Goal: Transaction & Acquisition: Purchase product/service

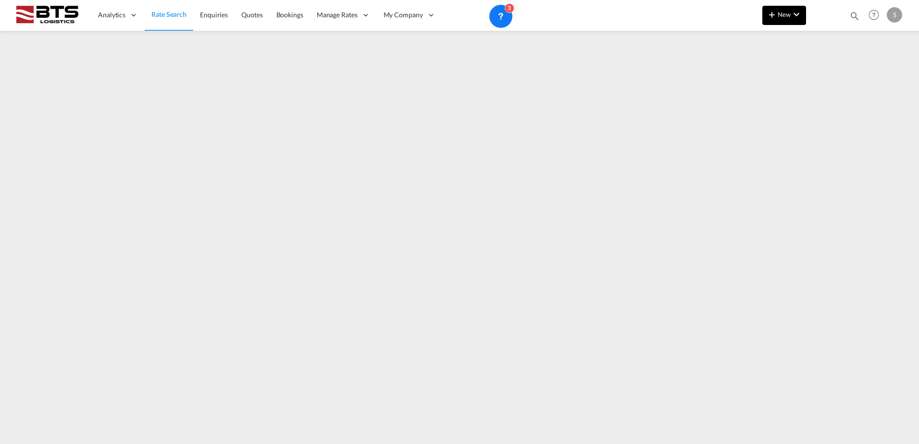
click at [778, 21] on button "New" at bounding box center [785, 15] width 44 height 19
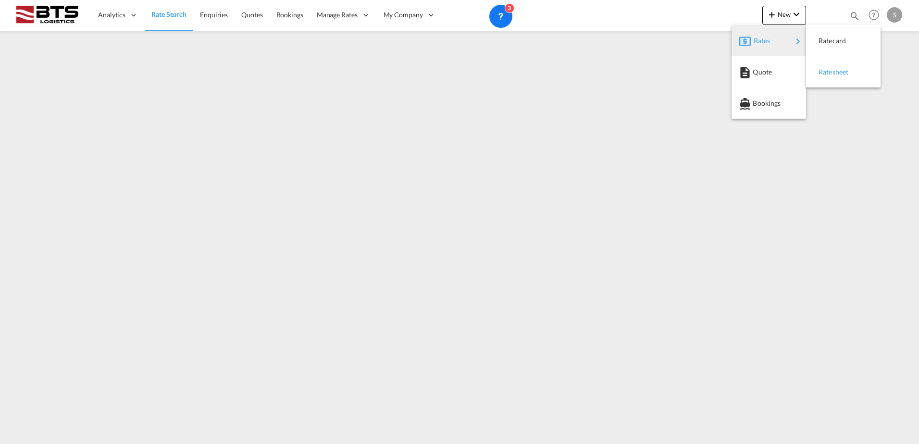
click at [829, 72] on span "Ratesheet" at bounding box center [824, 72] width 11 height 19
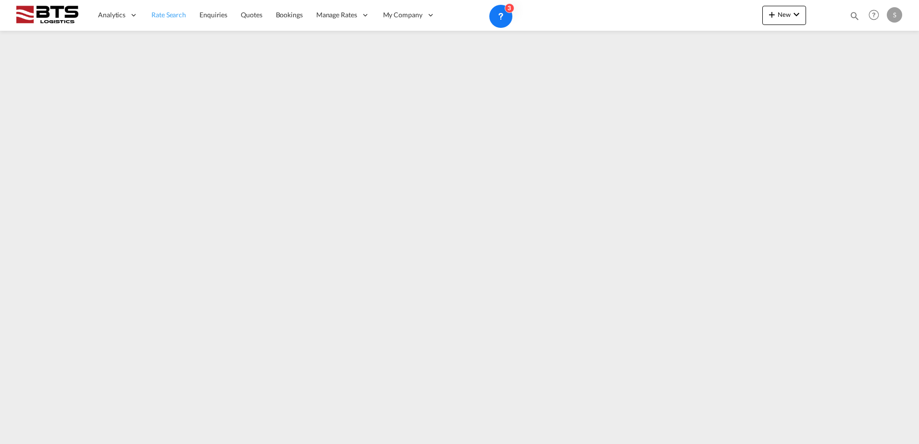
click at [182, 14] on span "Rate Search" at bounding box center [168, 15] width 35 height 8
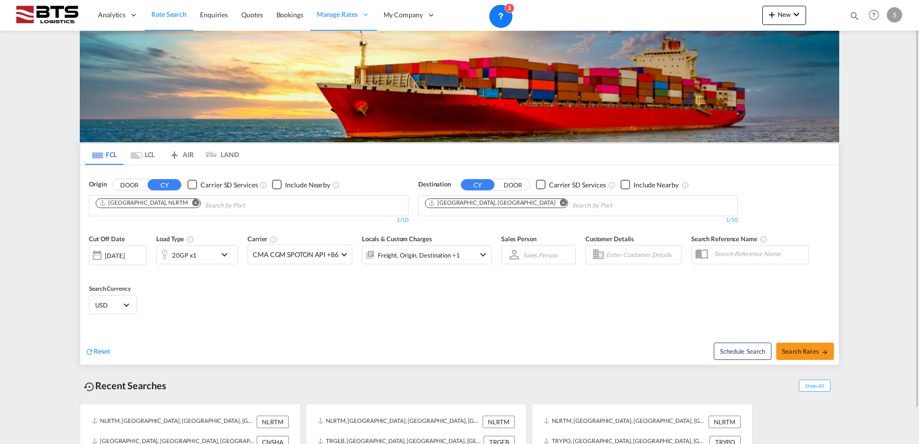
click at [560, 203] on md-icon "Remove" at bounding box center [563, 202] width 7 height 7
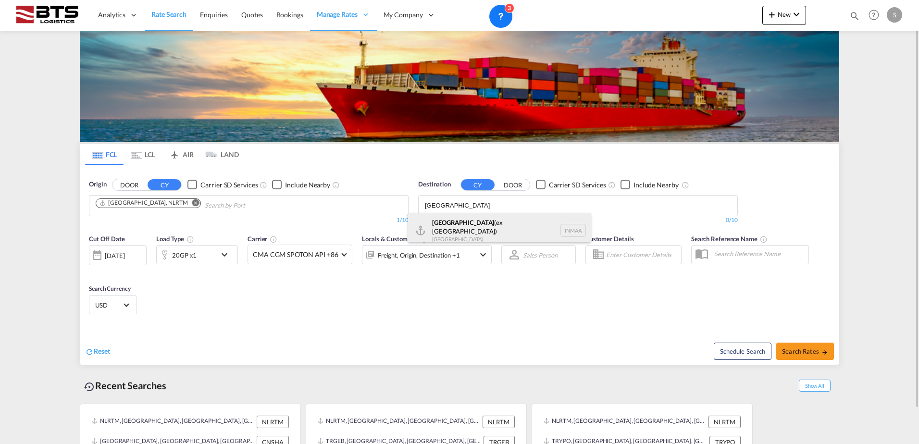
type input "[GEOGRAPHIC_DATA]"
click at [488, 221] on div "[GEOGRAPHIC_DATA] (ex [GEOGRAPHIC_DATA]) [GEOGRAPHIC_DATA] [GEOGRAPHIC_DATA]" at bounding box center [499, 230] width 183 height 35
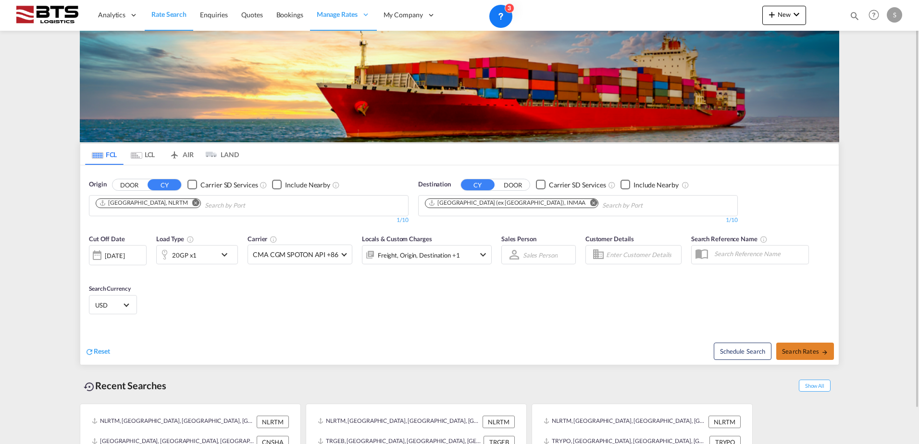
click at [801, 350] on span "Search Rates" at bounding box center [805, 352] width 46 height 8
type input "NLRTM to INMAA / [DATE]"
